Goal: Transaction & Acquisition: Purchase product/service

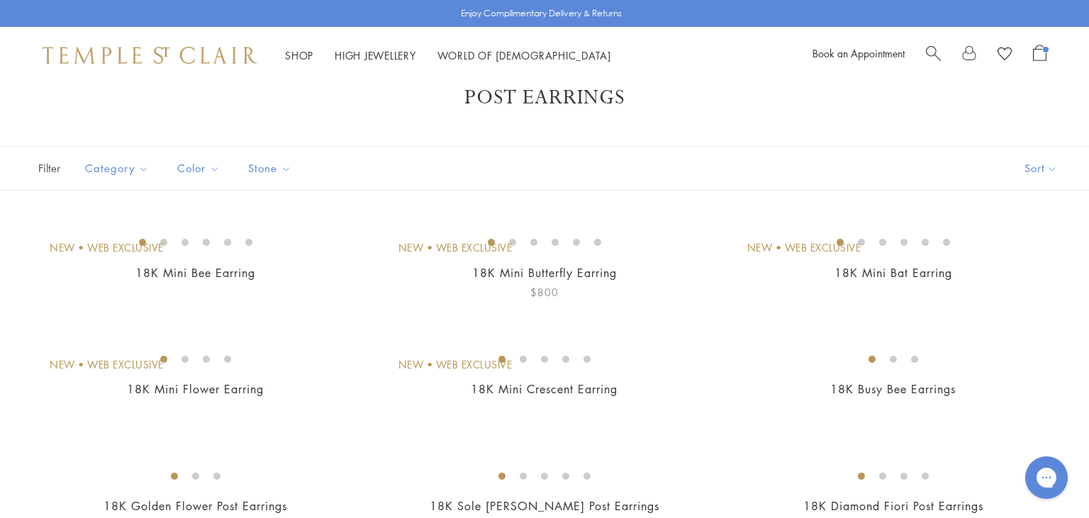
scroll to position [34, 0]
click at [0, 0] on img at bounding box center [0, 0] width 0 height 0
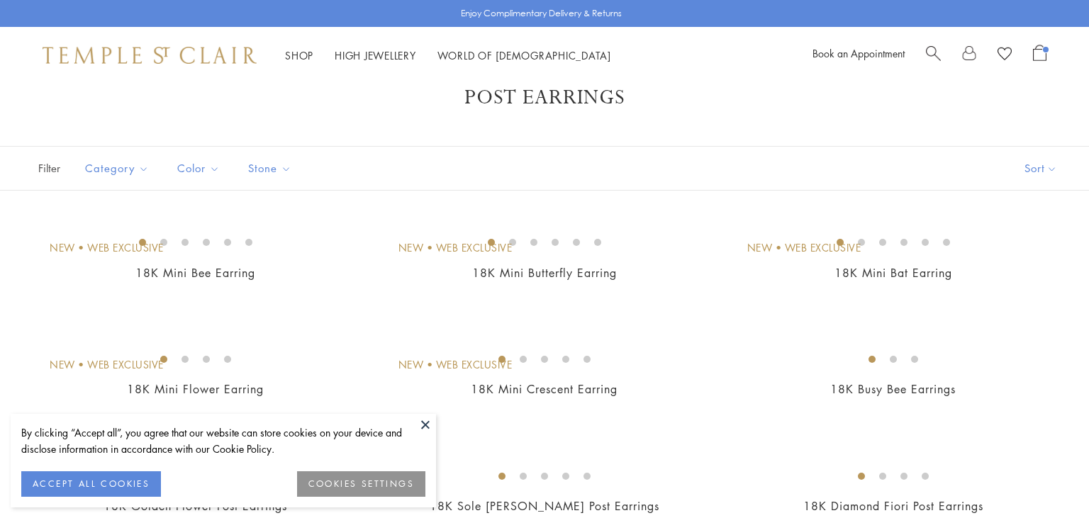
click at [0, 0] on img at bounding box center [0, 0] width 0 height 0
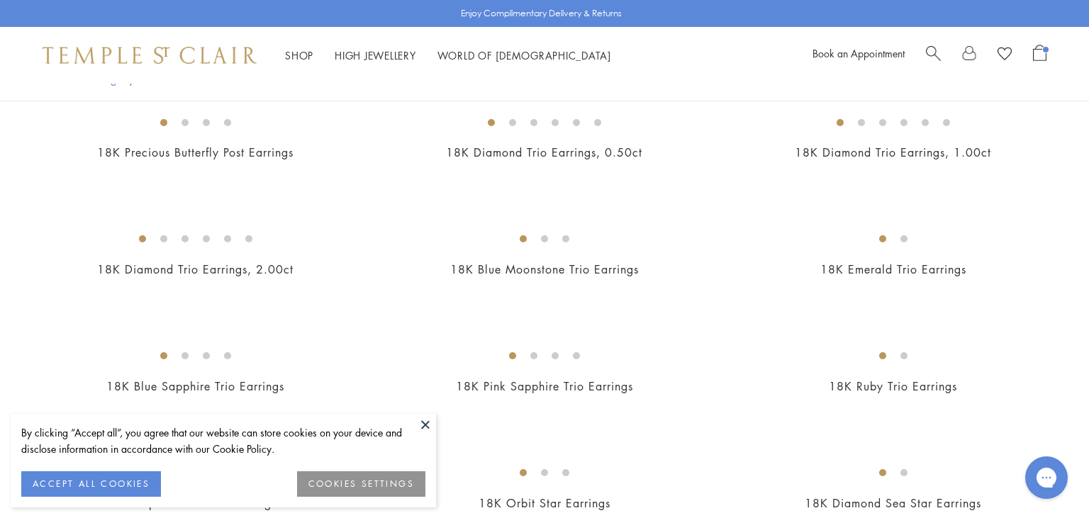
scroll to position [626, 0]
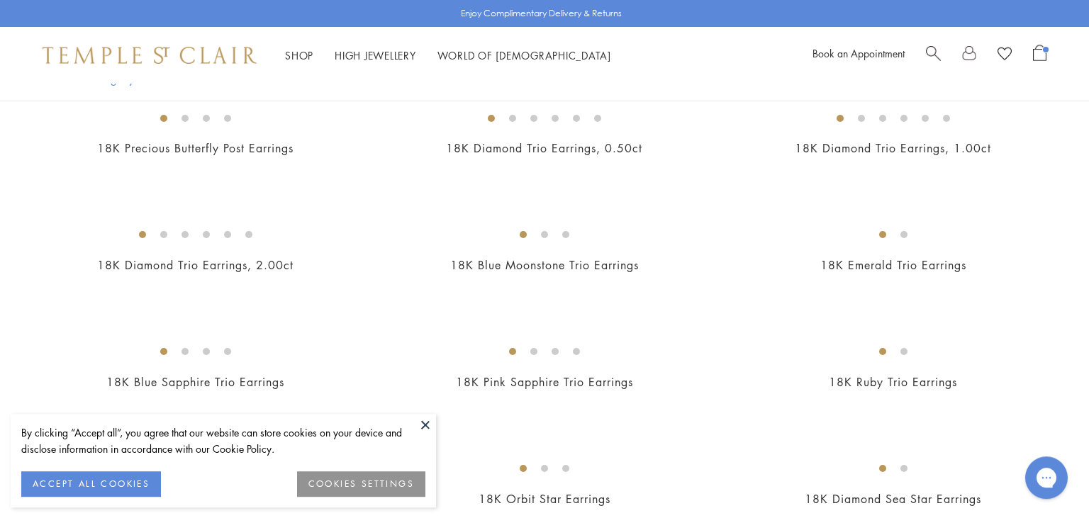
click at [0, 0] on img at bounding box center [0, 0] width 0 height 0
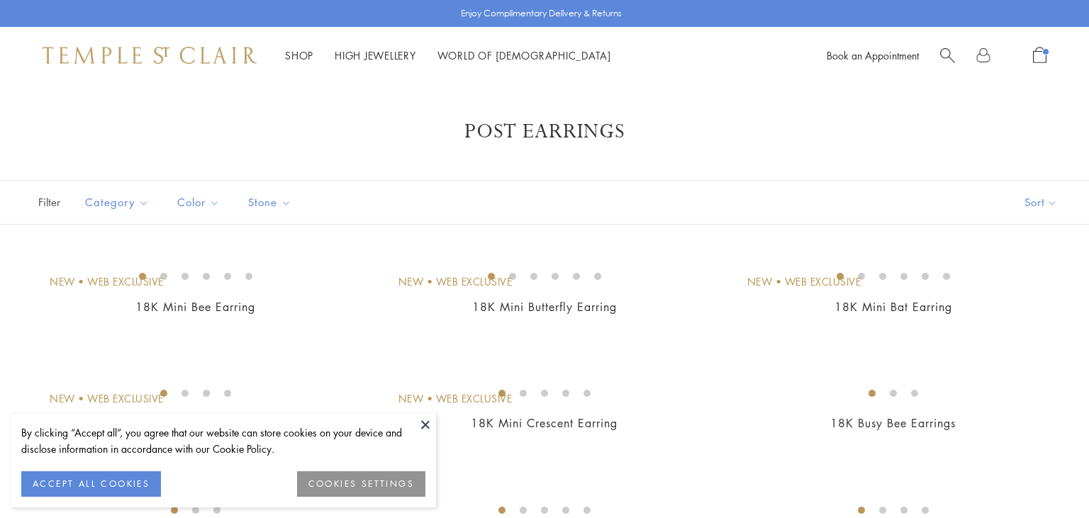
click at [0, 0] on img at bounding box center [0, 0] width 0 height 0
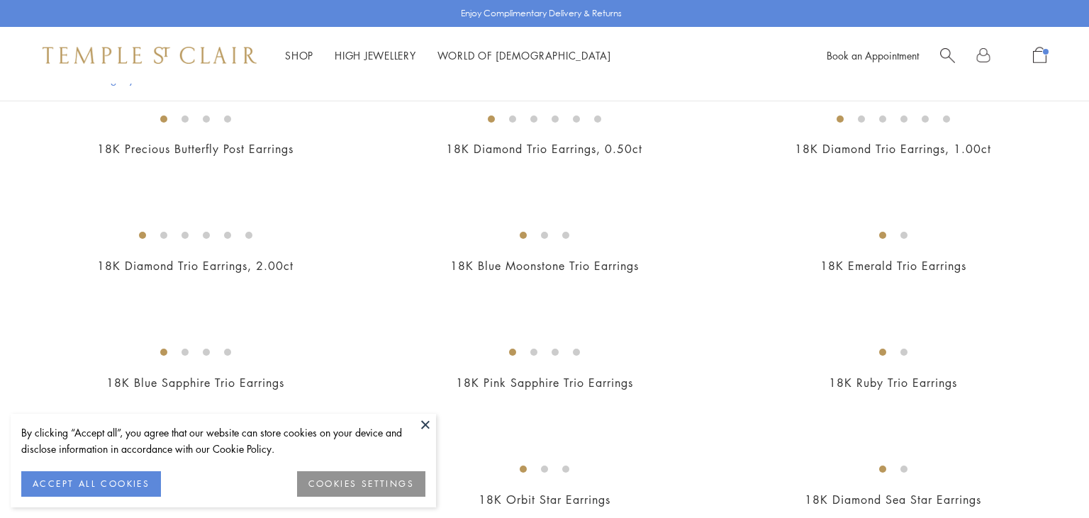
scroll to position [625, 0]
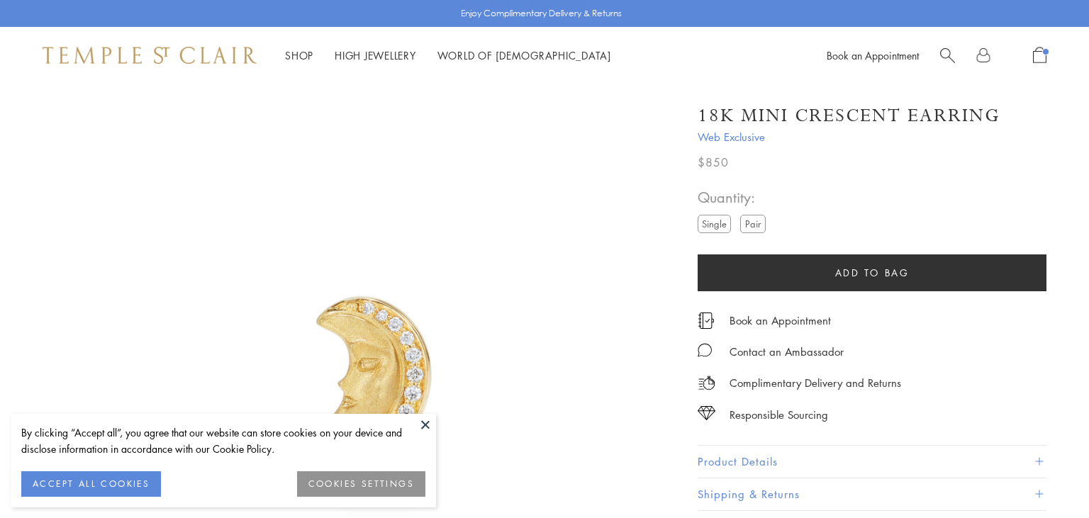
click at [422, 430] on button at bounding box center [425, 424] width 21 height 21
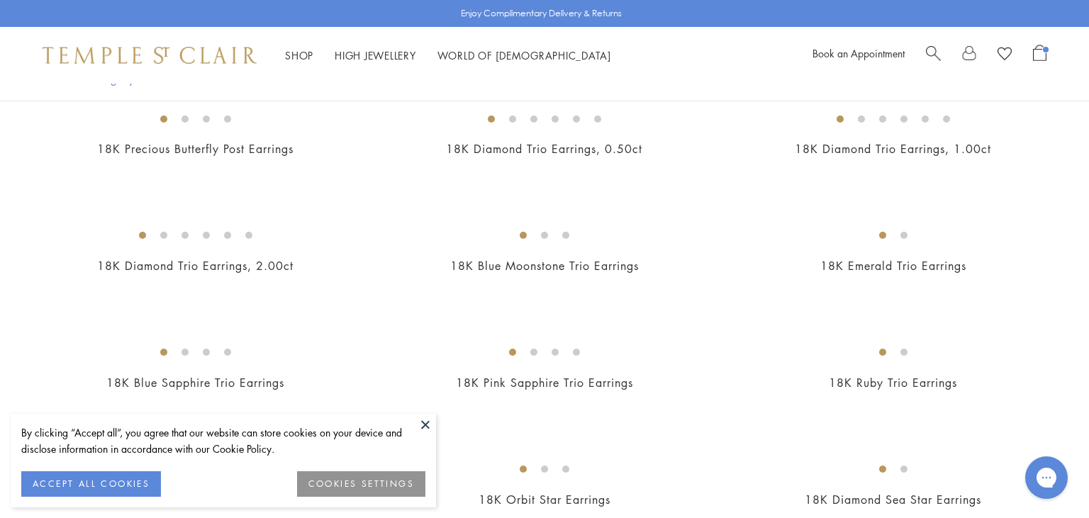
click at [429, 421] on button at bounding box center [425, 424] width 21 height 21
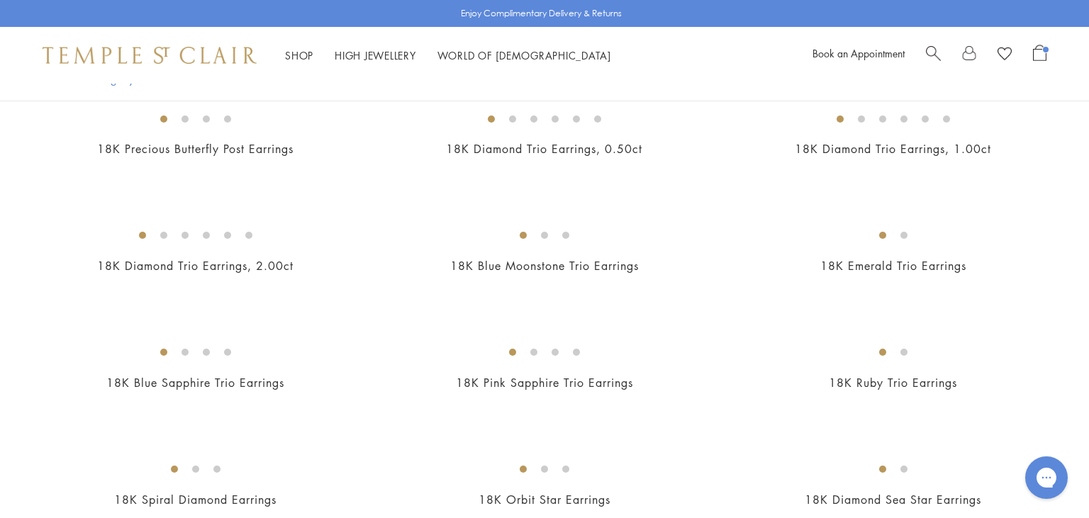
click at [0, 0] on img at bounding box center [0, 0] width 0 height 0
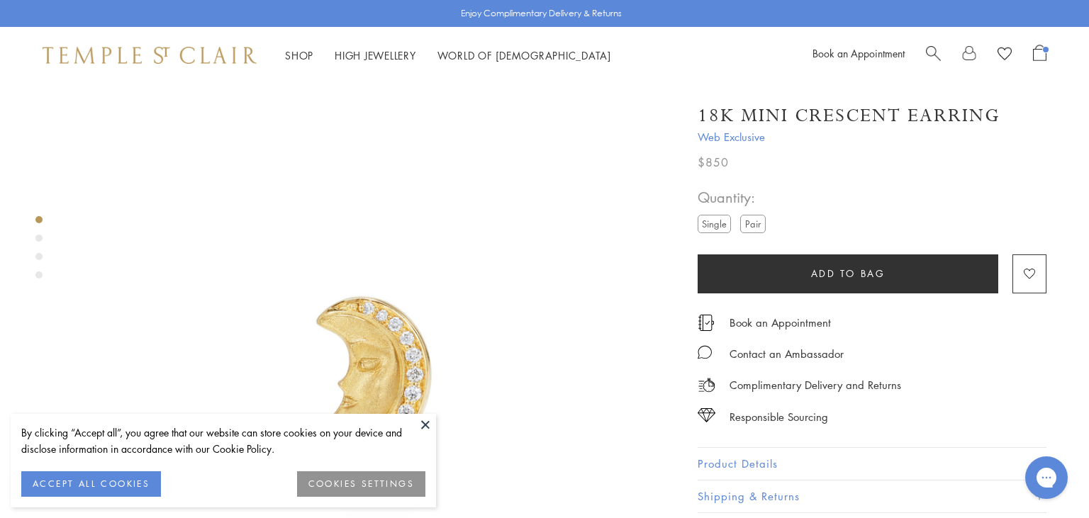
click at [758, 221] on label "Pair" at bounding box center [753, 224] width 26 height 18
click at [713, 227] on label "Single" at bounding box center [714, 224] width 33 height 18
click at [756, 221] on label "Pair" at bounding box center [753, 224] width 26 height 18
click at [717, 221] on label "Single" at bounding box center [714, 224] width 33 height 18
click at [758, 228] on label "Pair" at bounding box center [753, 224] width 26 height 18
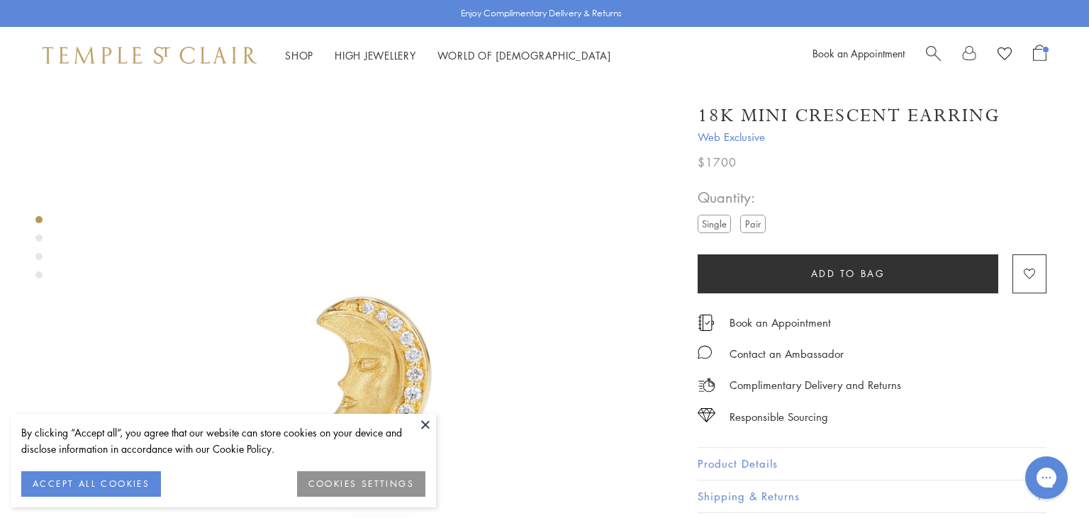
click at [719, 226] on label "Single" at bounding box center [714, 224] width 33 height 18
click at [747, 224] on label "Pair" at bounding box center [753, 224] width 26 height 18
click at [723, 228] on label "Single" at bounding box center [714, 224] width 33 height 18
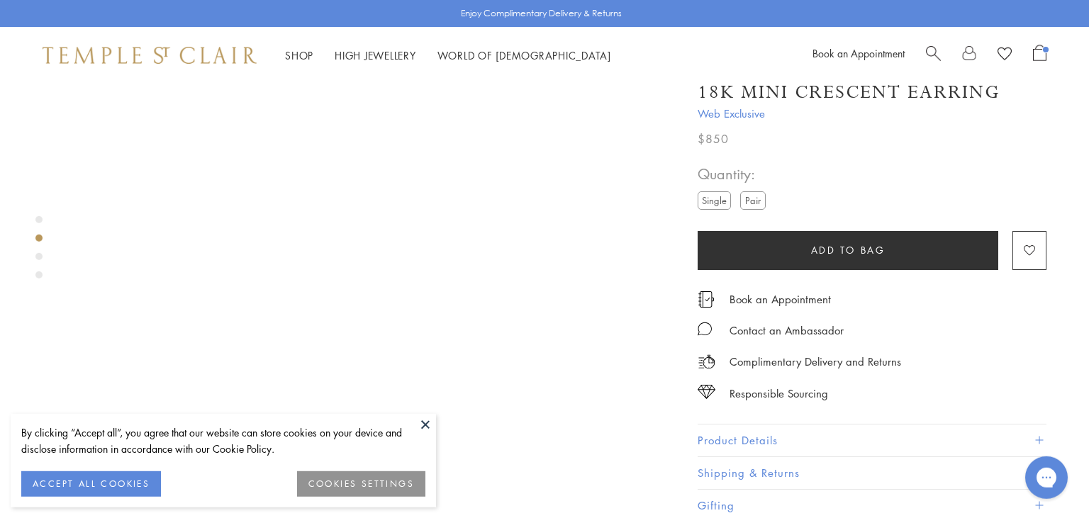
scroll to position [711, 0]
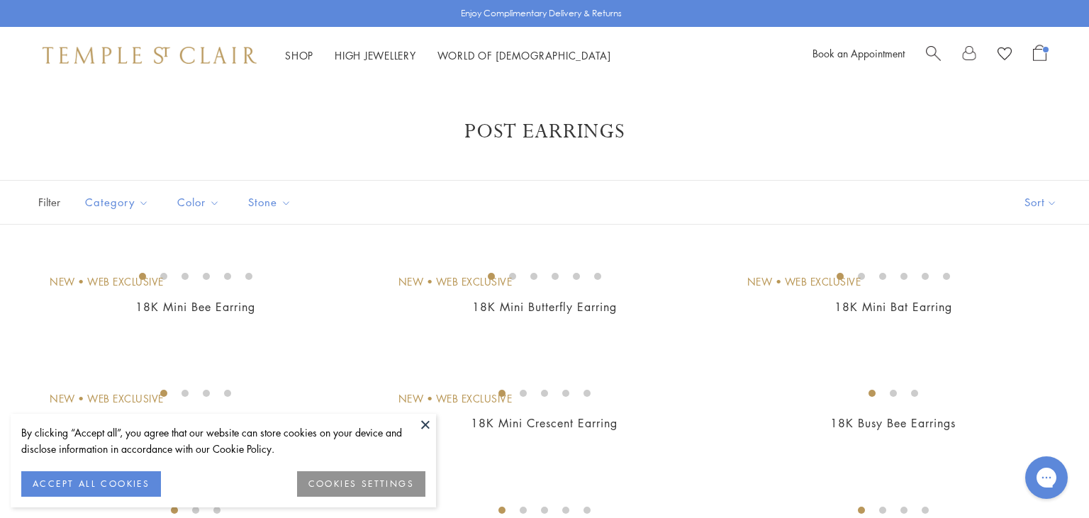
click at [430, 424] on button at bounding box center [425, 424] width 21 height 21
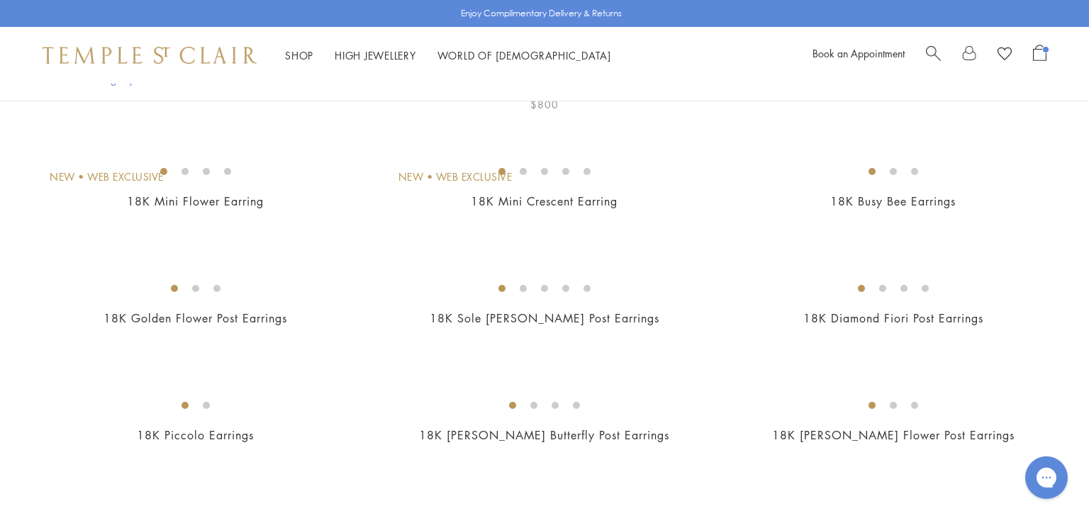
scroll to position [245, 0]
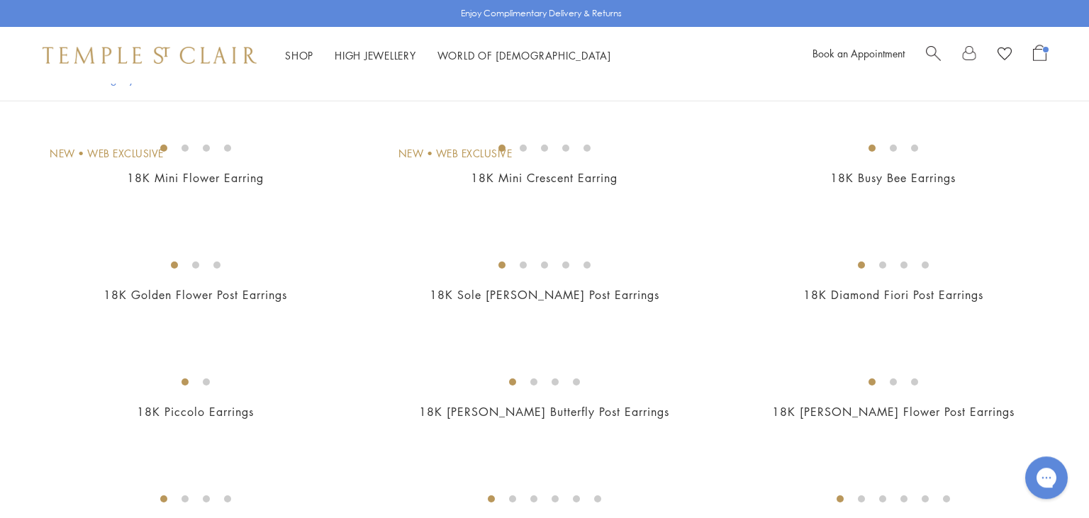
click at [0, 0] on img at bounding box center [0, 0] width 0 height 0
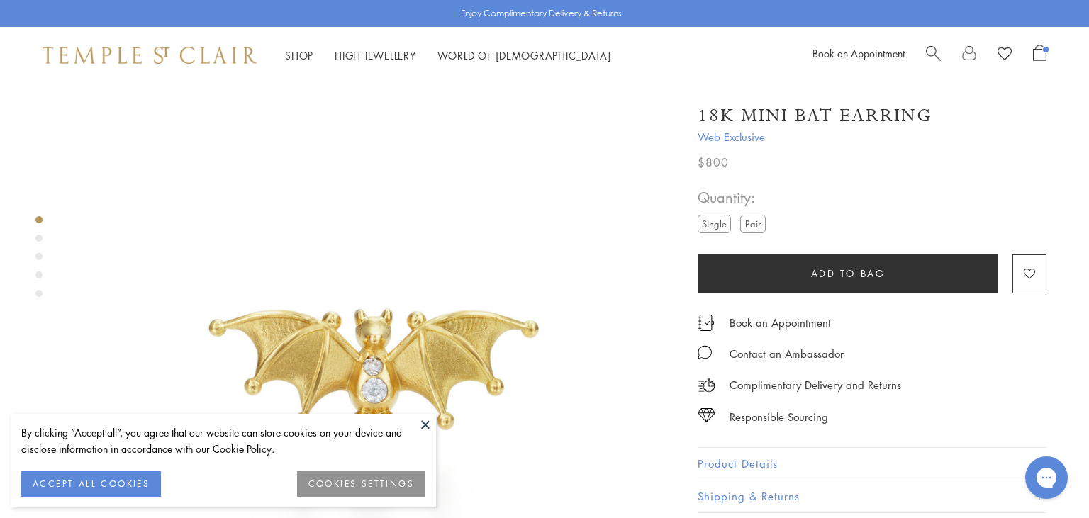
click at [752, 221] on label "Pair" at bounding box center [753, 224] width 26 height 18
click at [714, 218] on label "Single" at bounding box center [714, 224] width 33 height 18
click at [427, 427] on button at bounding box center [425, 424] width 21 height 21
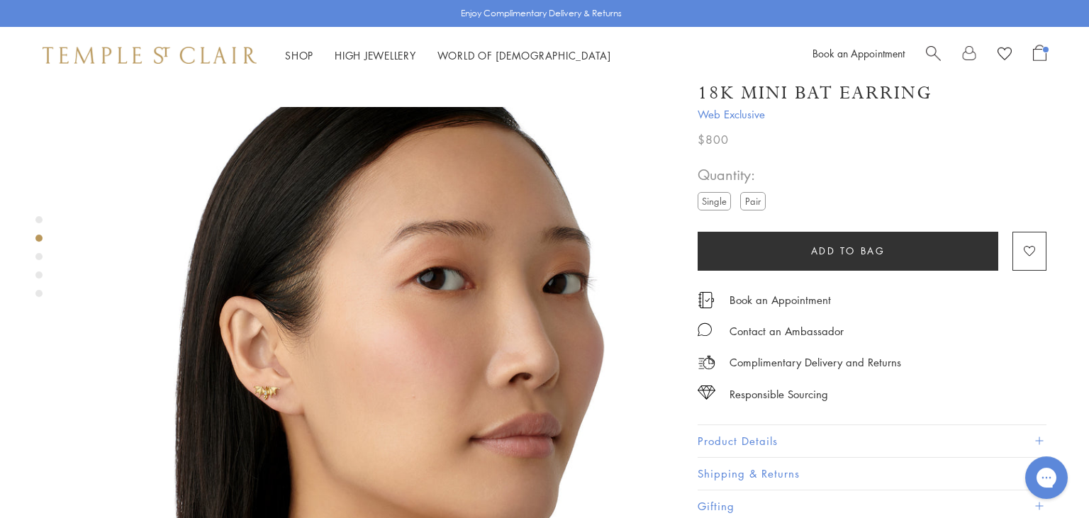
scroll to position [604, 0]
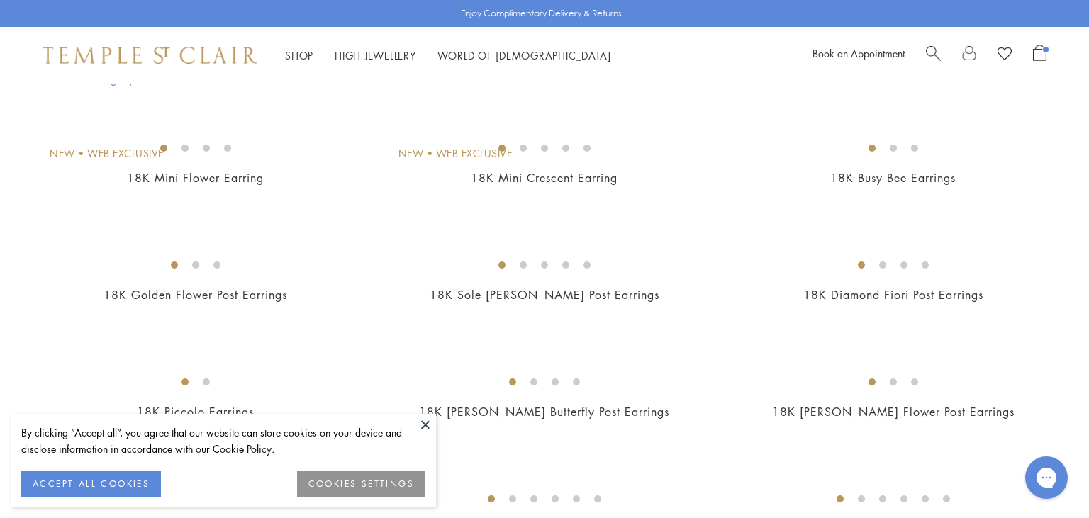
click at [426, 428] on button at bounding box center [425, 424] width 21 height 21
